Goal: Navigation & Orientation: Find specific page/section

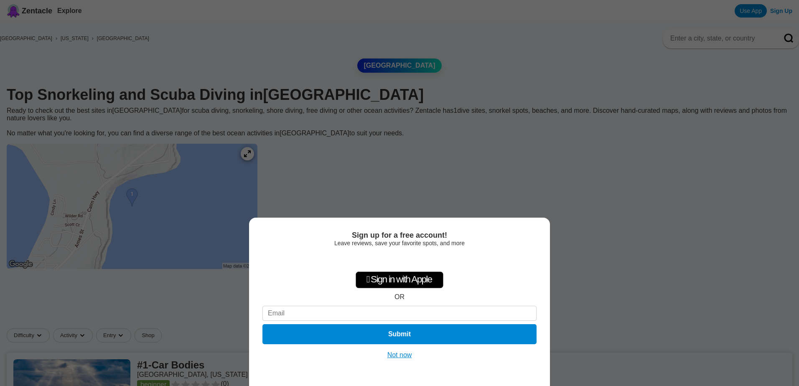
click at [406, 356] on button "Not now" at bounding box center [400, 355] width 30 height 8
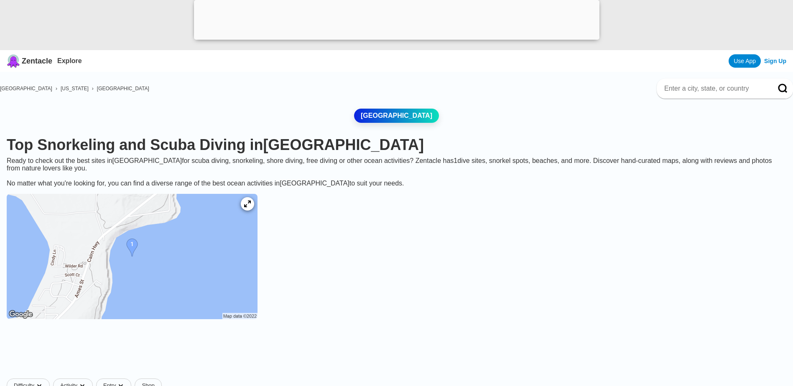
click at [159, 250] on img at bounding box center [132, 256] width 251 height 125
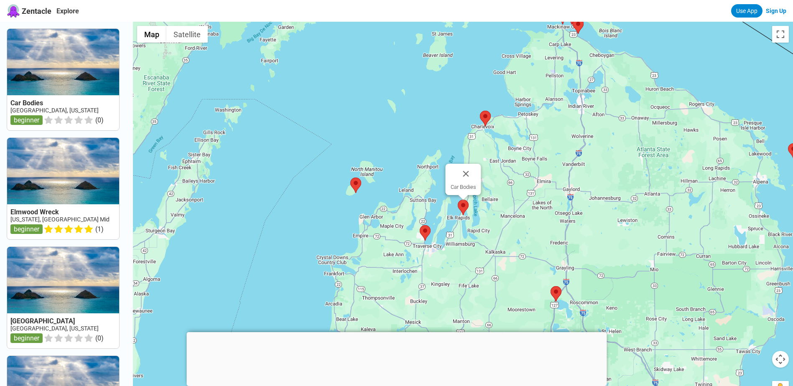
click at [464, 205] on img at bounding box center [463, 207] width 11 height 15
